Goal: Information Seeking & Learning: Learn about a topic

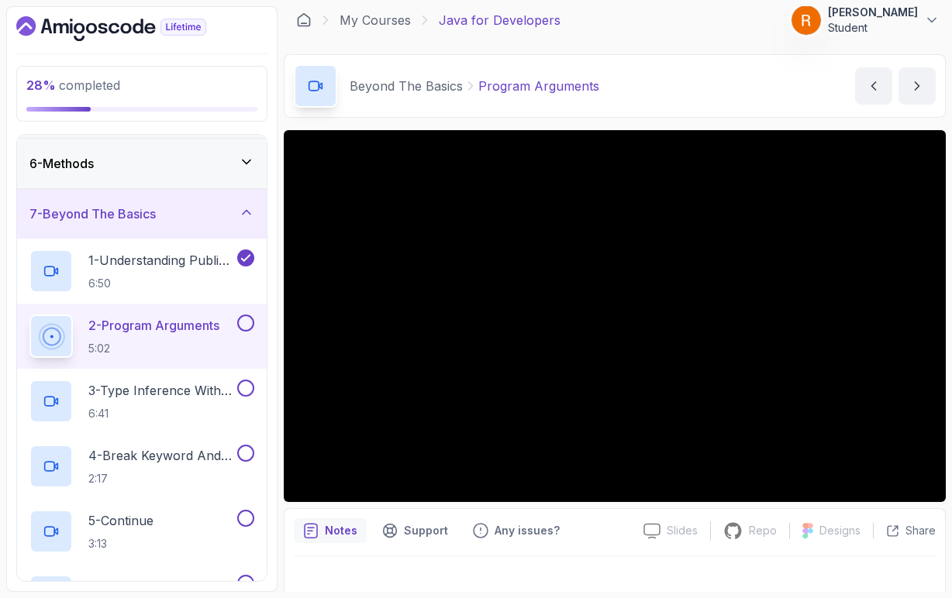
scroll to position [6, 0]
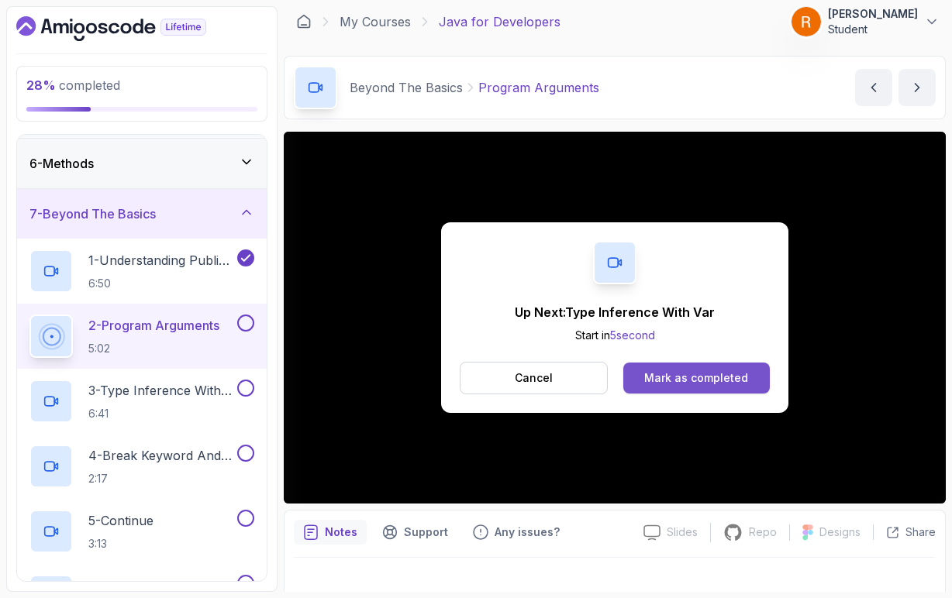
click at [670, 380] on div "Mark as completed" at bounding box center [696, 379] width 104 height 16
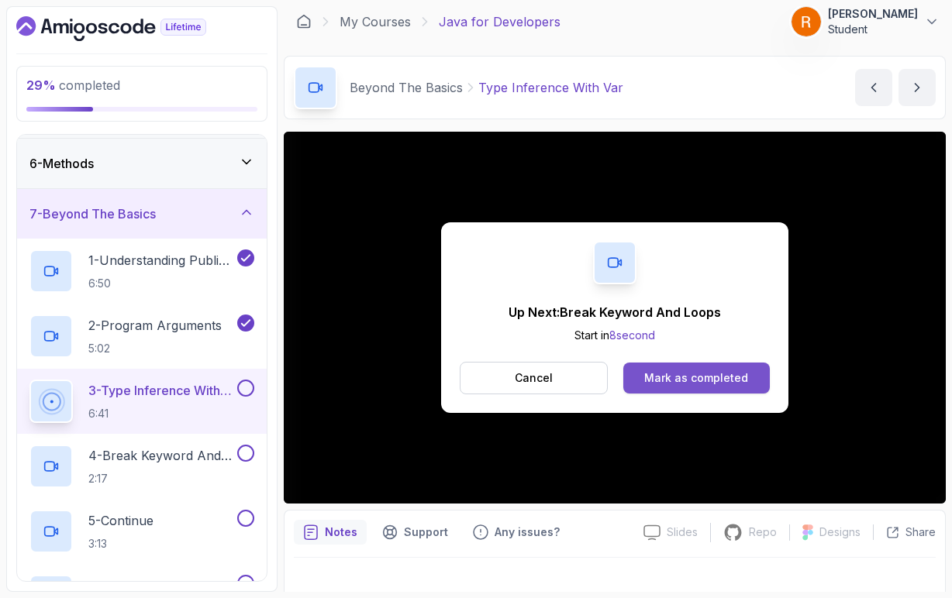
click at [657, 389] on button "Mark as completed" at bounding box center [696, 378] width 147 height 31
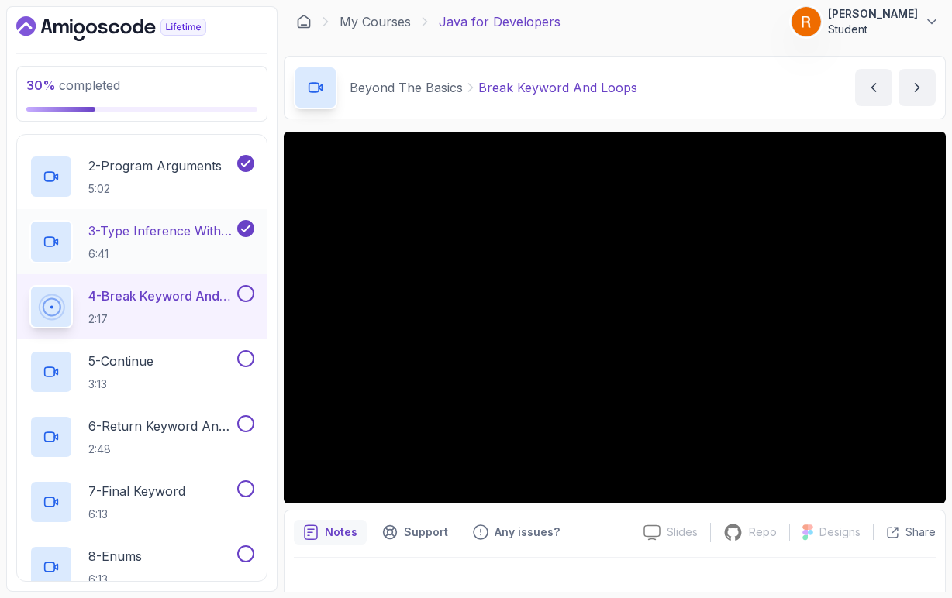
scroll to position [401, 0]
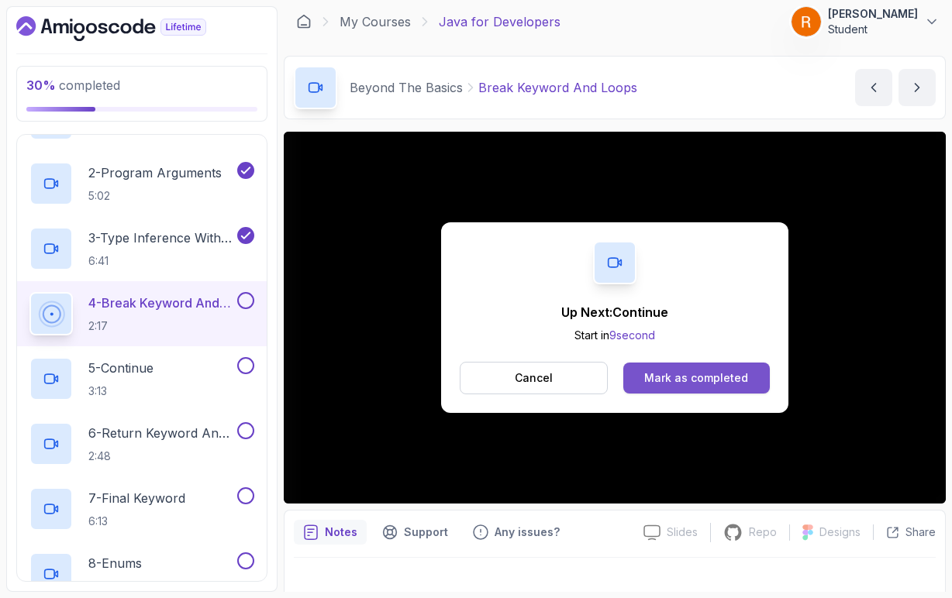
click at [639, 377] on button "Mark as completed" at bounding box center [696, 378] width 147 height 31
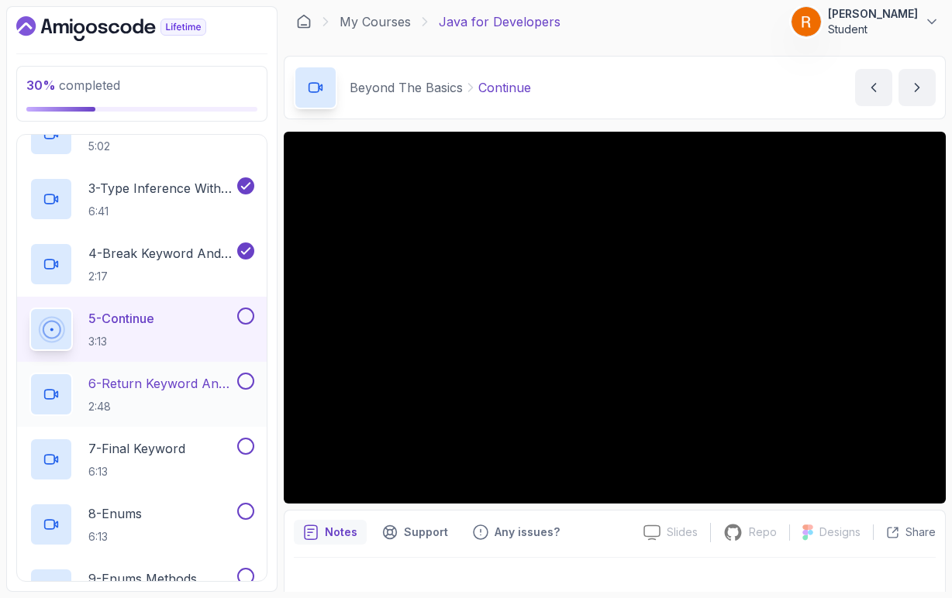
scroll to position [452, 0]
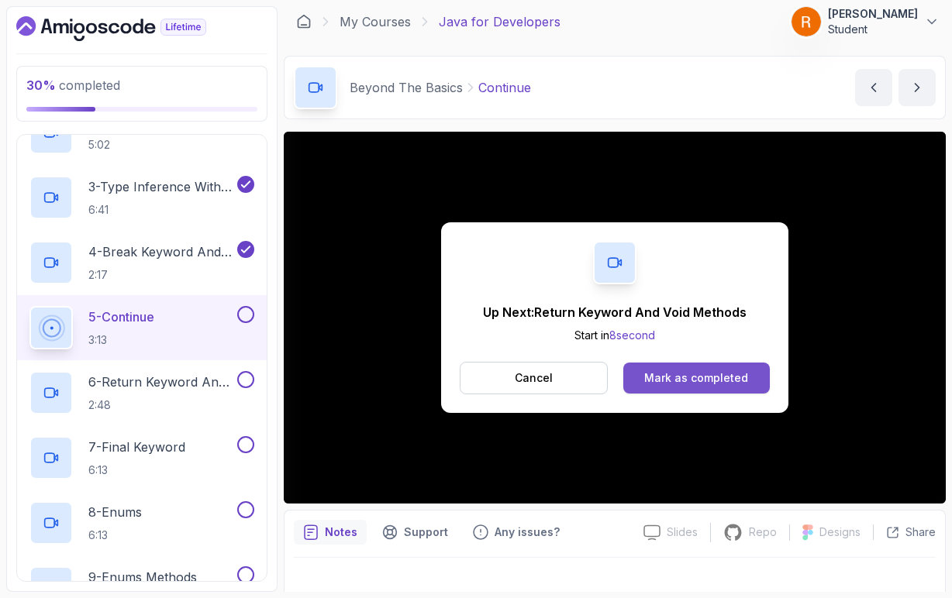
click at [769, 383] on button "Mark as completed" at bounding box center [696, 378] width 147 height 31
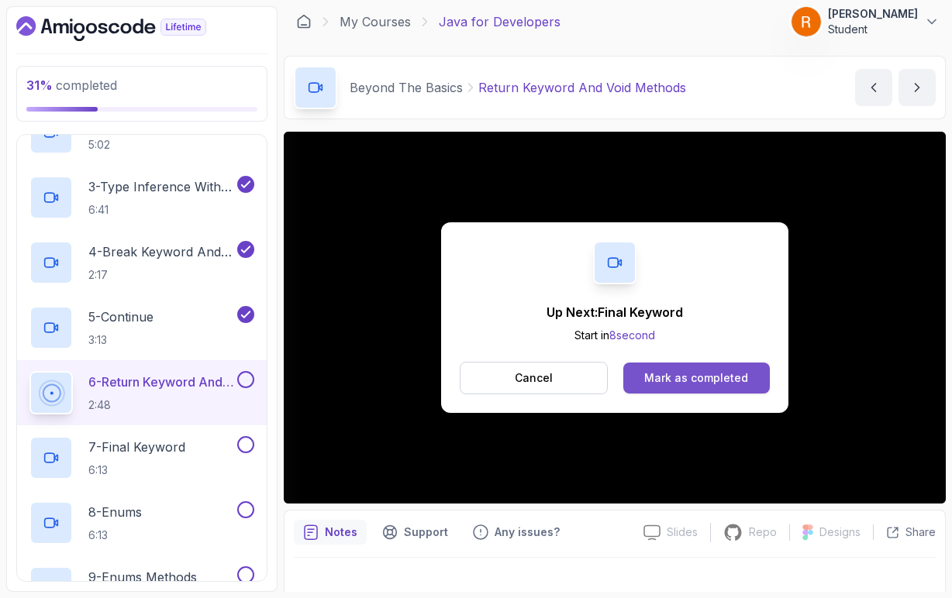
click at [636, 386] on button "Mark as completed" at bounding box center [696, 378] width 147 height 31
